Goal: Task Accomplishment & Management: Use online tool/utility

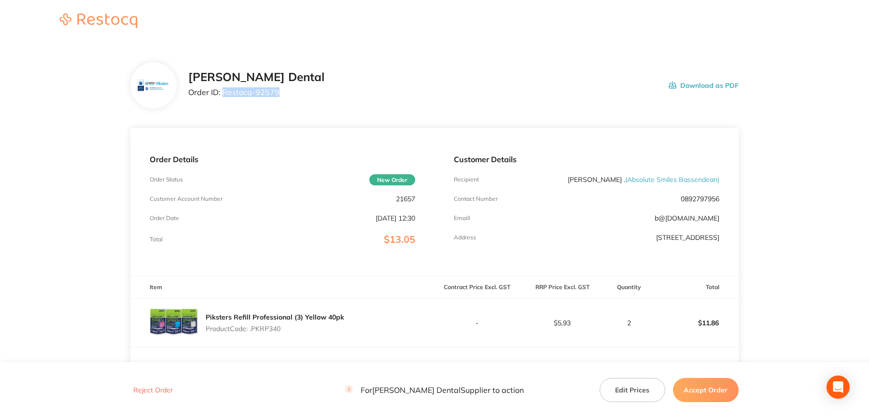
drag, startPoint x: 223, startPoint y: 92, endPoint x: 278, endPoint y: 97, distance: 55.3
click at [278, 97] on div "Erskine Dental Order ID: Restocq- 92579 Download as PDF" at bounding box center [463, 85] width 550 height 30
copy p "Restocq- 92579"
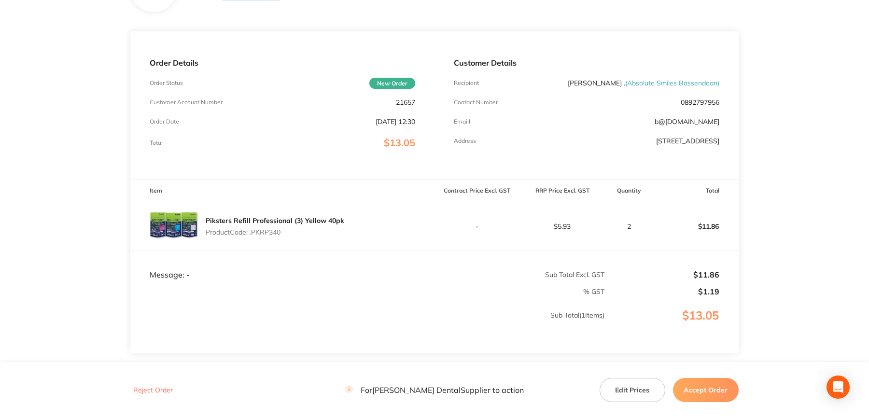
click at [693, 392] on button "Accept Order" at bounding box center [706, 390] width 66 height 24
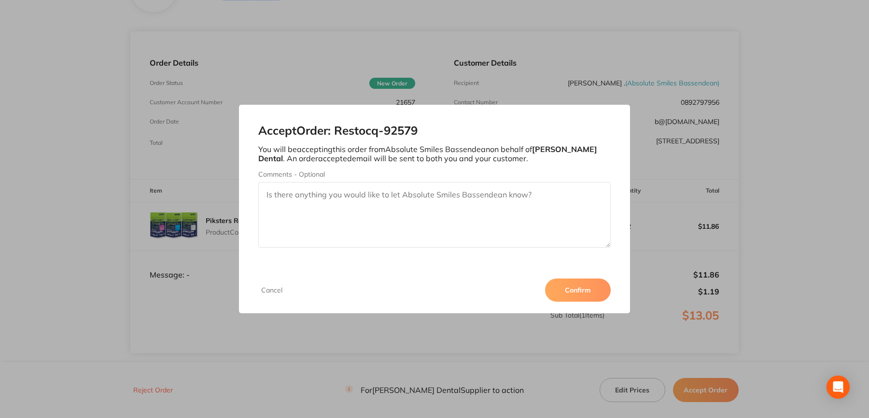
click at [593, 297] on button "Confirm" at bounding box center [578, 289] width 66 height 23
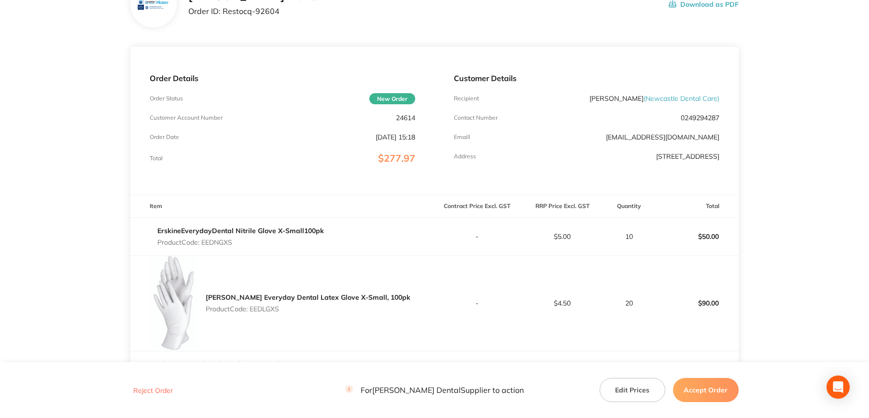
scroll to position [48, 0]
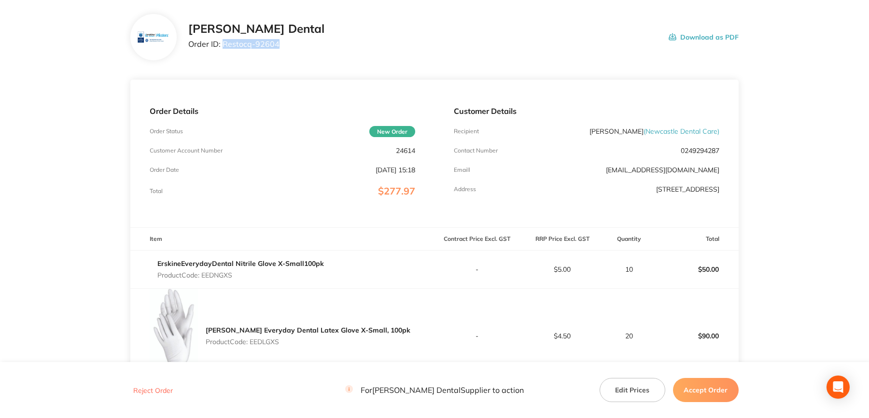
drag, startPoint x: 268, startPoint y: 52, endPoint x: 275, endPoint y: 52, distance: 7.2
click at [275, 52] on div "[PERSON_NAME] Dental Order ID: Restocq- 92604 Download as PDF" at bounding box center [434, 37] width 608 height 46
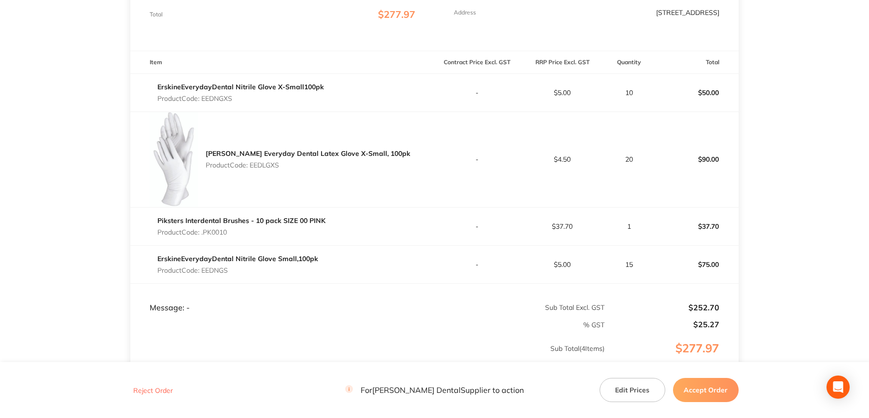
scroll to position [241, 0]
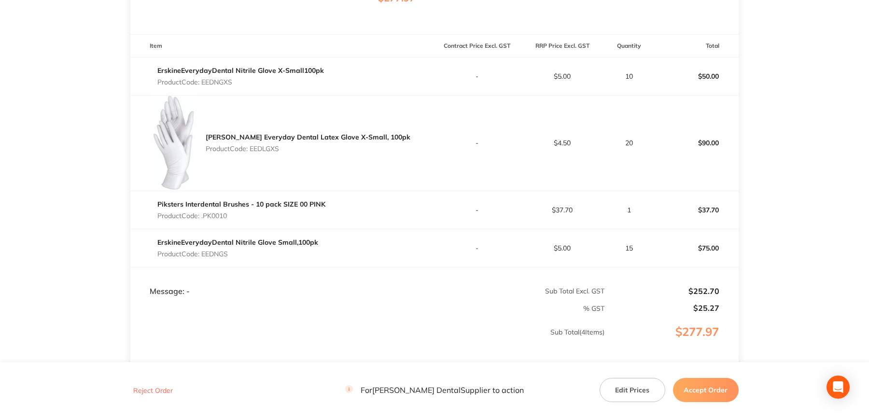
click at [717, 382] on button "Accept Order" at bounding box center [706, 390] width 66 height 24
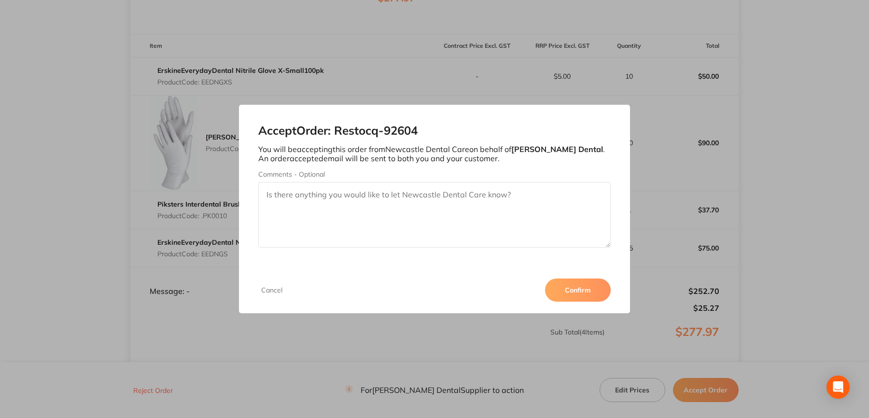
click at [607, 292] on button "Confirm" at bounding box center [578, 289] width 66 height 23
